Goal: Find contact information: Find contact information

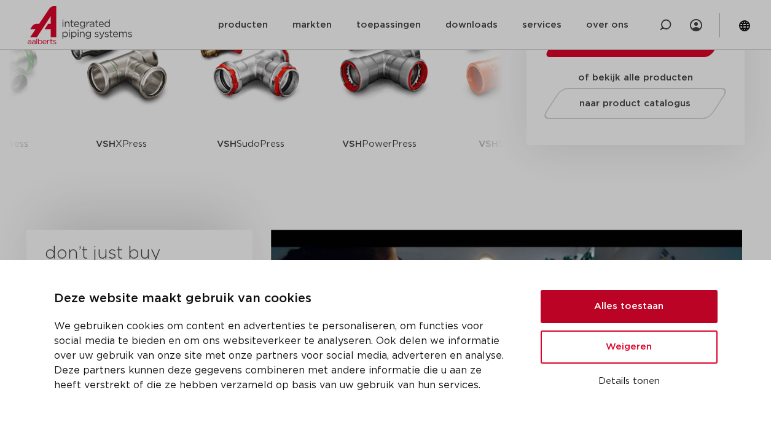
scroll to position [427, 0]
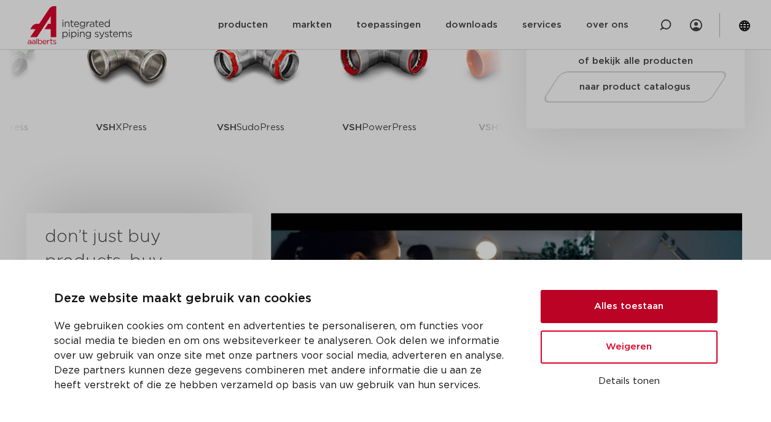
click at [617, 309] on button "Alles toestaan" at bounding box center [628, 306] width 177 height 33
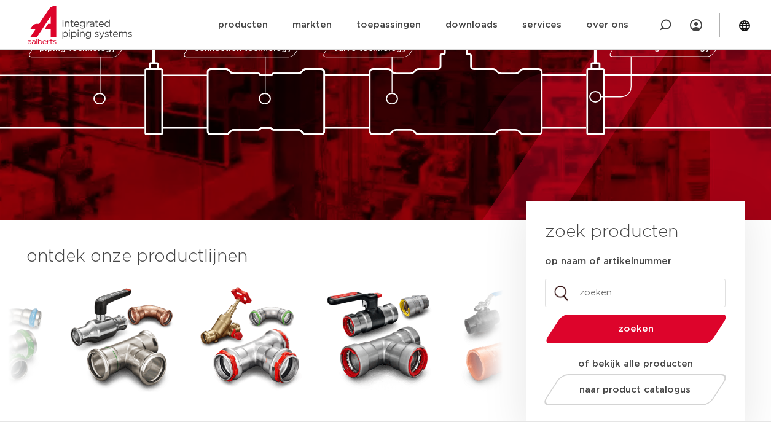
scroll to position [26, 0]
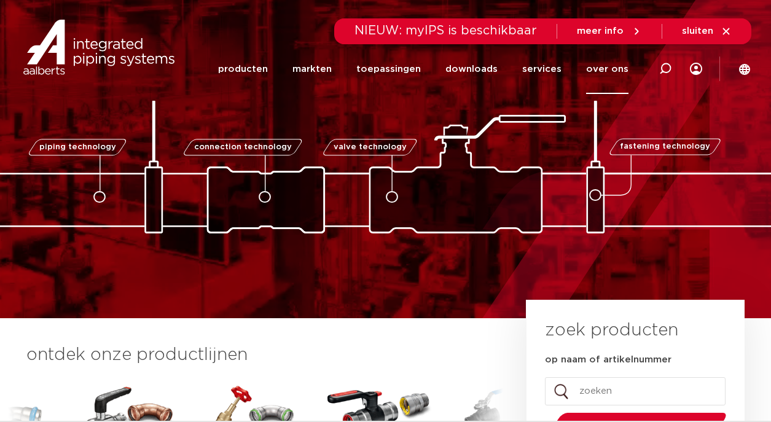
click at [600, 70] on link "over ons" at bounding box center [607, 69] width 42 height 50
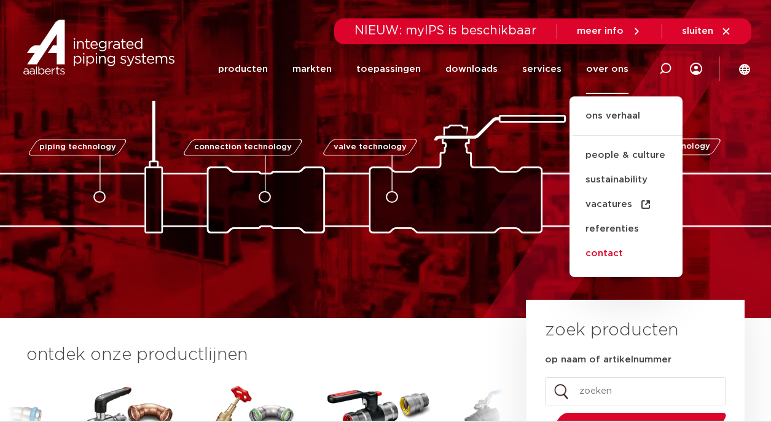
click at [614, 251] on link "contact" at bounding box center [625, 253] width 113 height 25
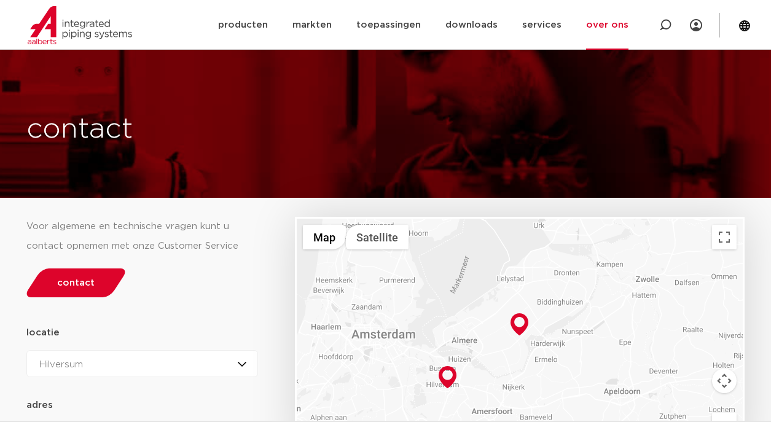
scroll to position [157, 0]
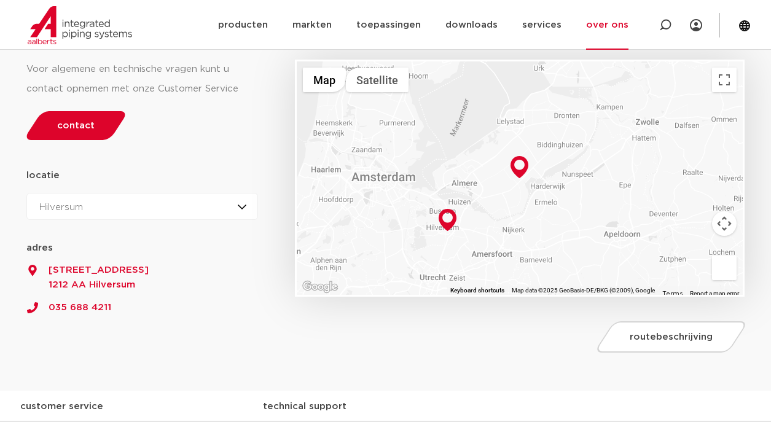
click at [88, 303] on link "035 688 4211" at bounding box center [142, 303] width 232 height 23
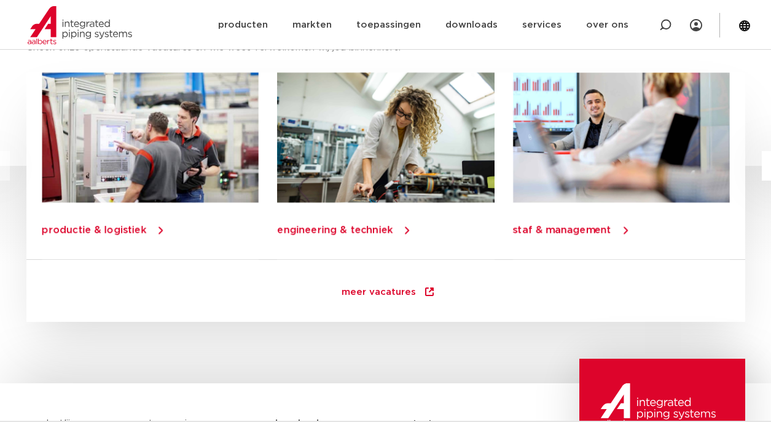
scroll to position [1909, 0]
